Goal: Information Seeking & Learning: Learn about a topic

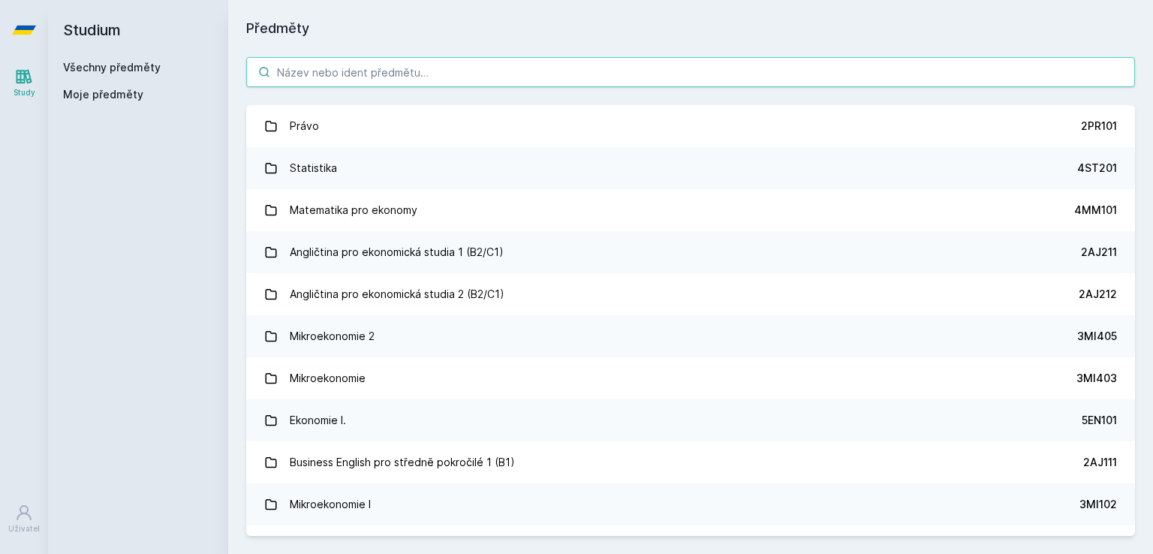
click at [337, 72] on input "search" at bounding box center [690, 72] width 889 height 30
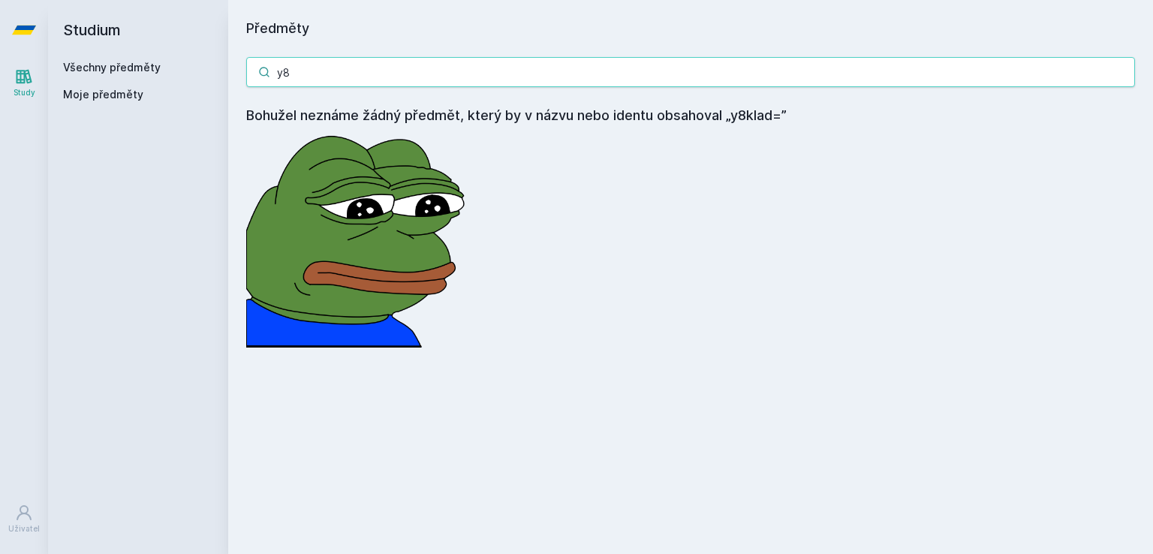
type input "y"
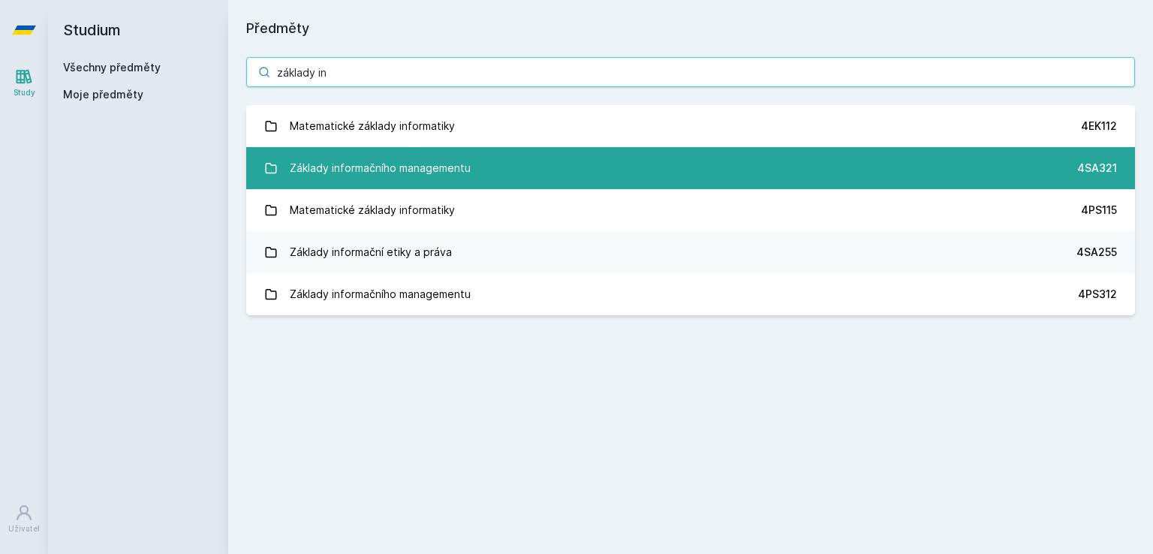
type input "základy in"
click at [350, 164] on div "Základy informačního managementu" at bounding box center [380, 168] width 181 height 30
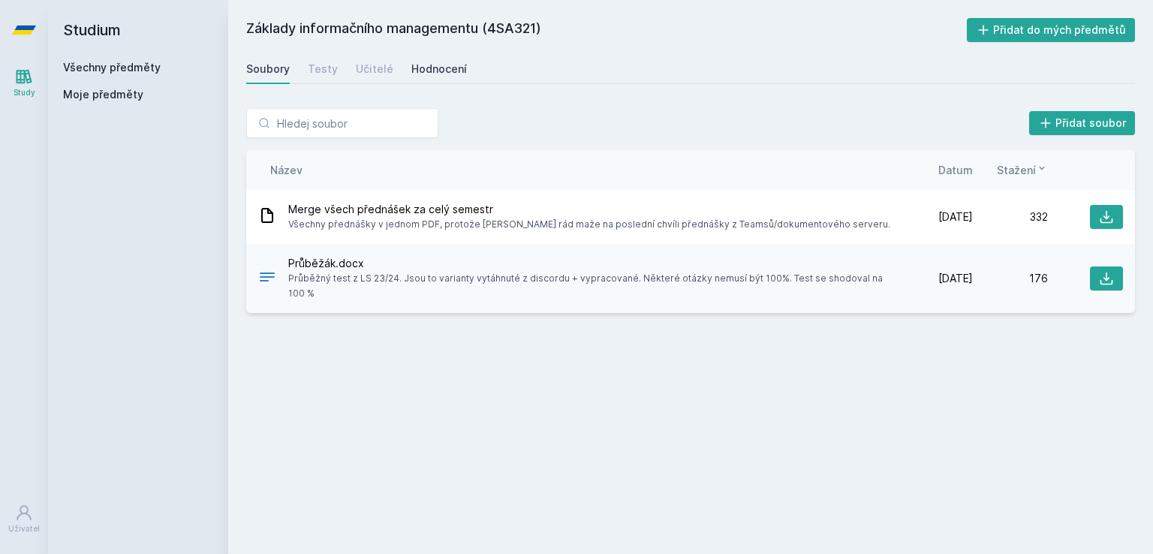
click at [424, 71] on div "Hodnocení" at bounding box center [439, 69] width 56 height 15
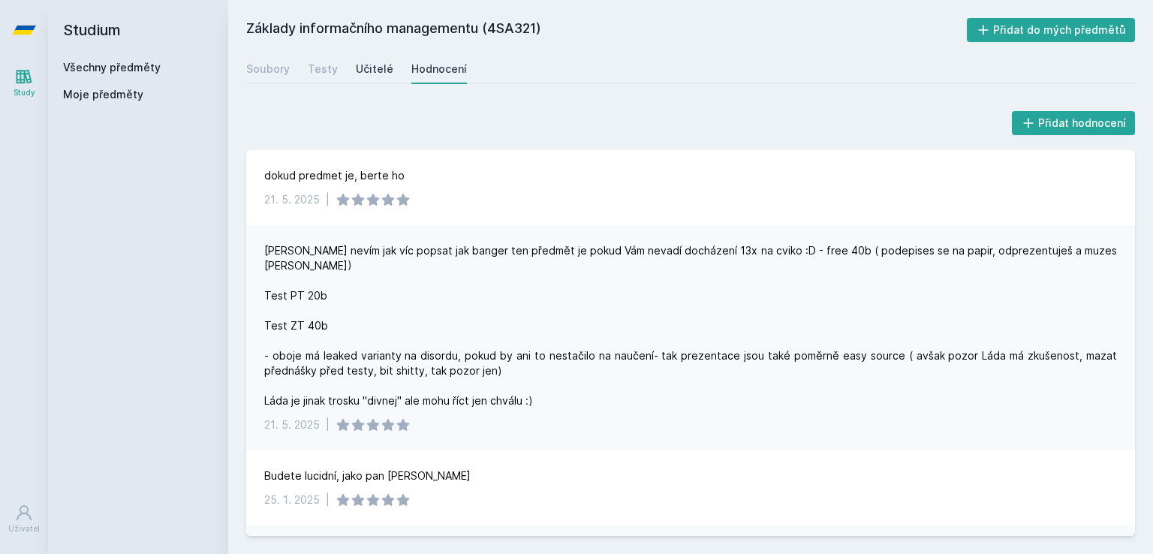
click at [362, 65] on div "Učitelé" at bounding box center [375, 69] width 38 height 15
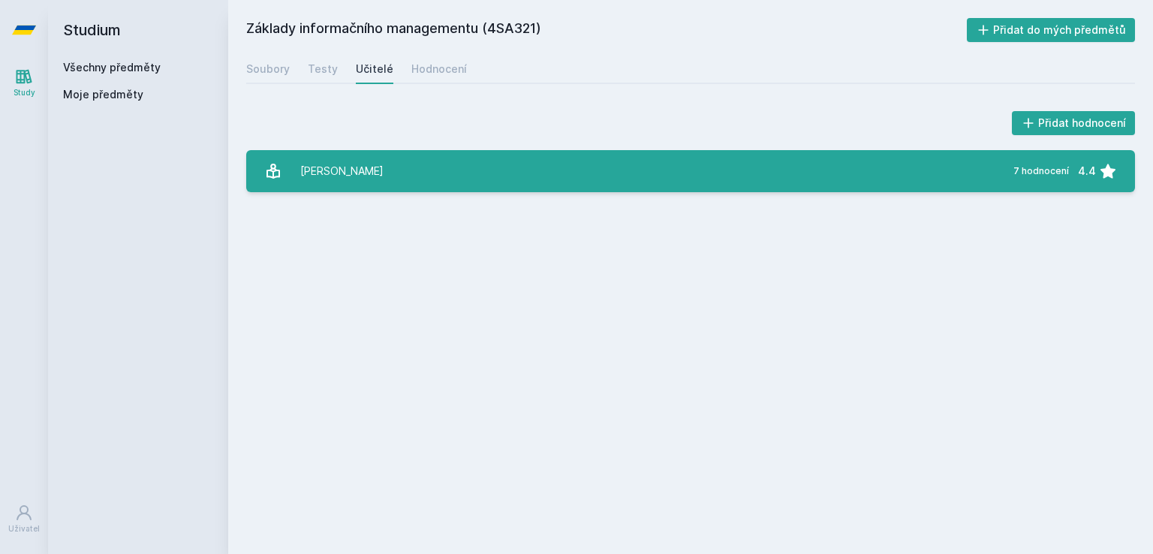
click at [363, 184] on link "[PERSON_NAME] 7 hodnocení 4.4" at bounding box center [690, 171] width 889 height 42
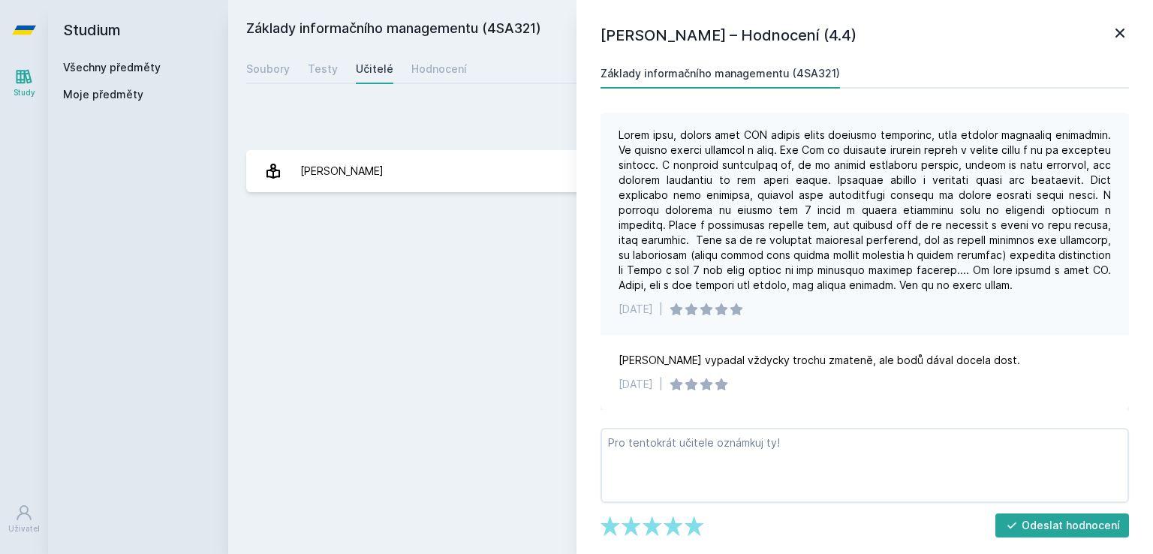
scroll to position [513, 0]
